Goal: Find specific page/section: Find specific page/section

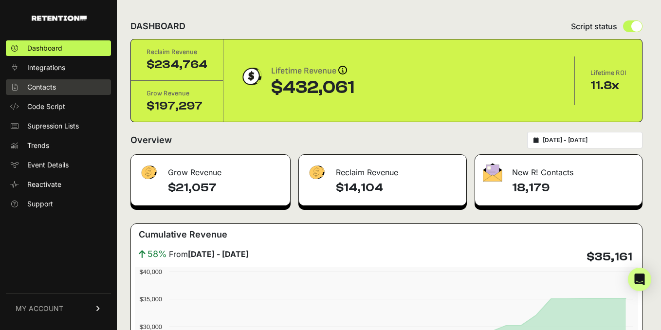
click at [52, 86] on span "Contacts" at bounding box center [41, 87] width 29 height 10
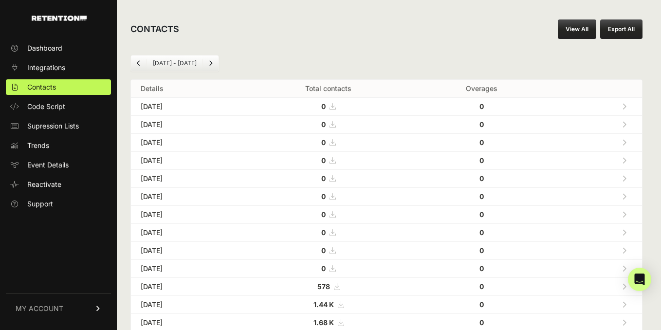
click at [580, 31] on link "View All" at bounding box center [577, 28] width 38 height 19
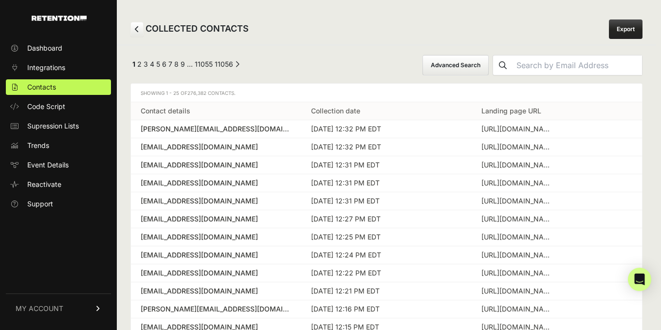
click at [235, 67] on link "Next →" at bounding box center [237, 67] width 4 height 0
click at [210, 64] on link "11055" at bounding box center [208, 64] width 18 height 8
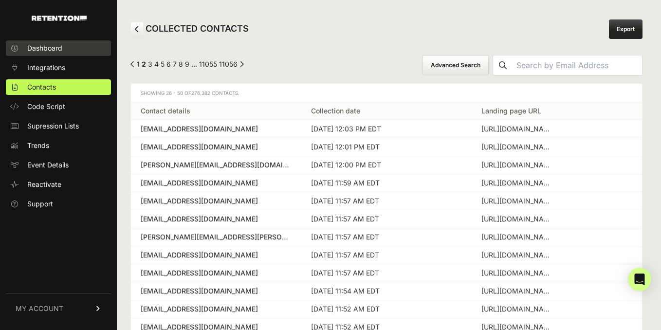
click at [78, 55] on link "Dashboard" at bounding box center [58, 48] width 105 height 16
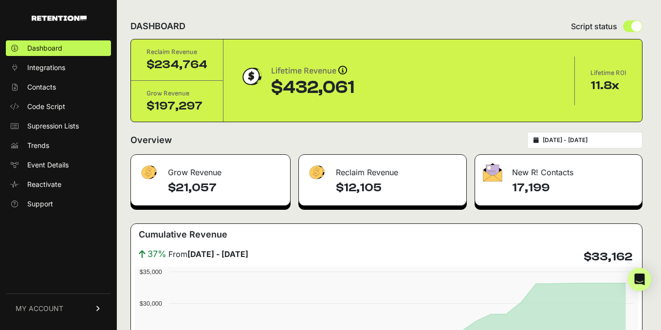
click at [589, 139] on input "[DATE] - [DATE]" at bounding box center [589, 140] width 93 height 8
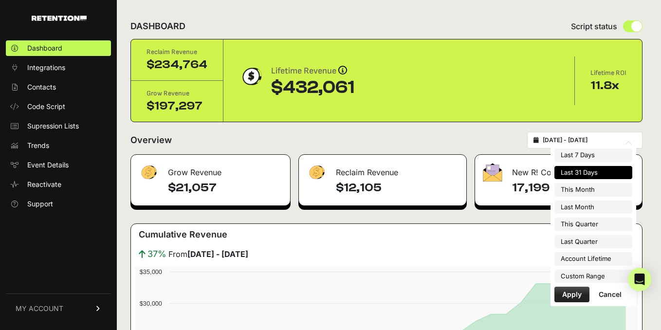
click at [577, 173] on li "Last 31 Days" at bounding box center [593, 173] width 78 height 14
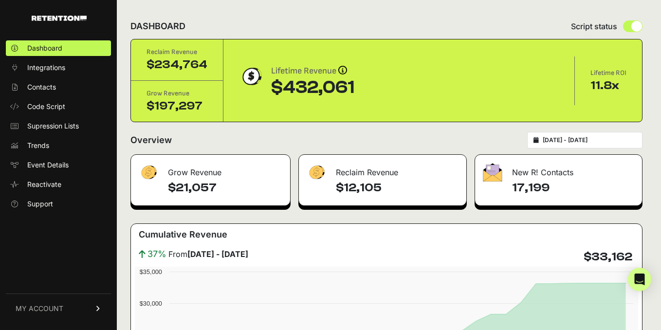
click at [506, 141] on div "Overview [DATE] - [DATE]" at bounding box center [386, 140] width 512 height 17
